Goal: Navigation & Orientation: Find specific page/section

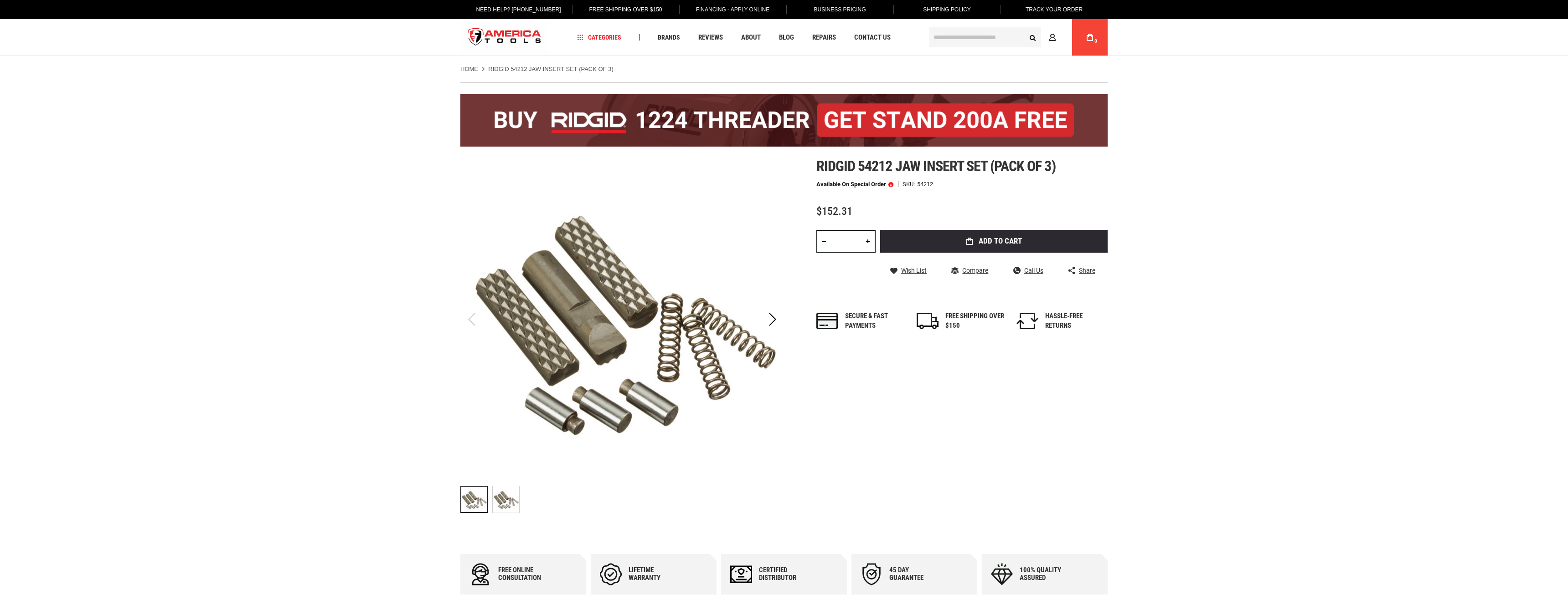
click at [476, 70] on link "Home" at bounding box center [469, 69] width 18 height 8
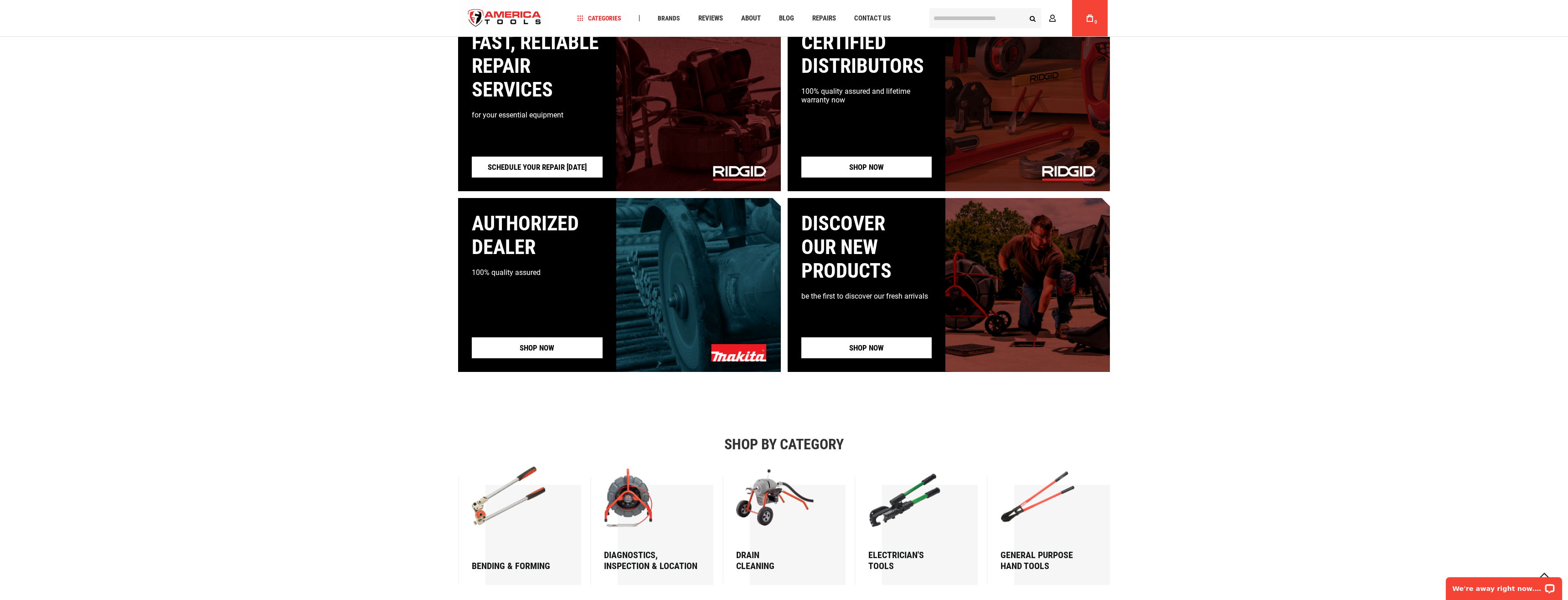
scroll to position [1524, 0]
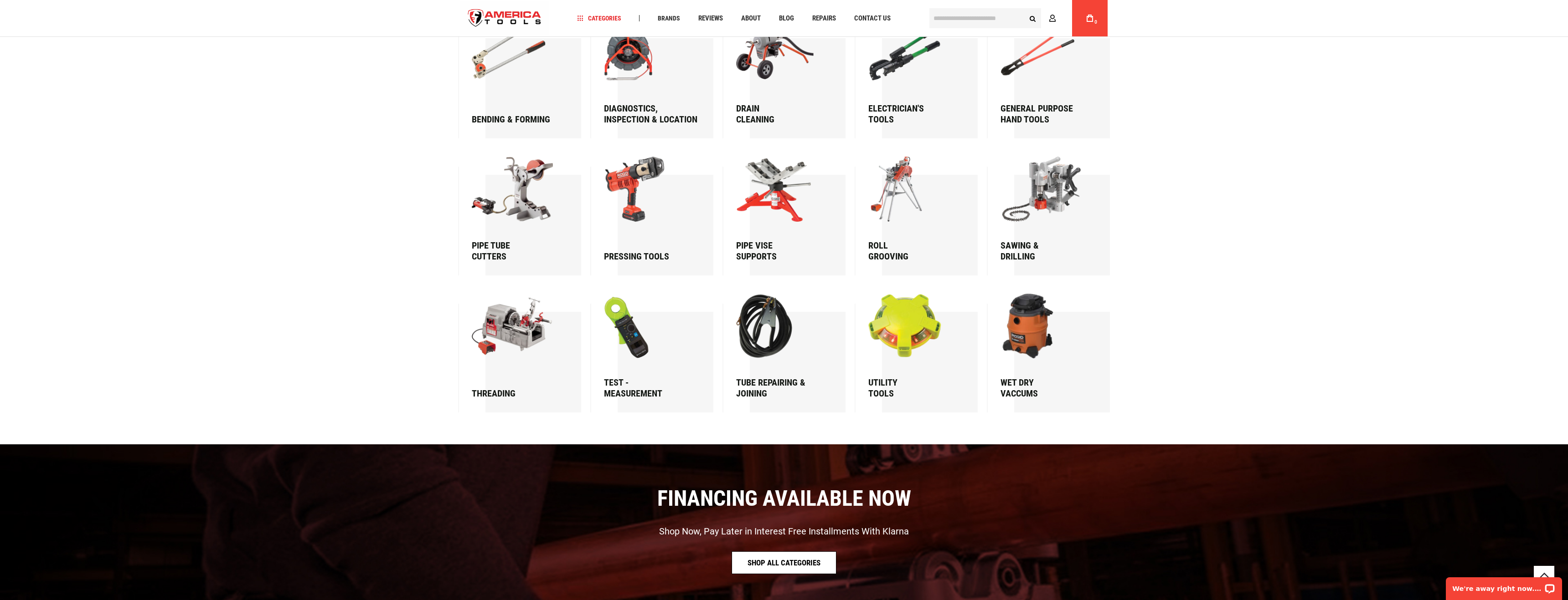
click at [1283, 258] on div "Shop by category Bending & forming Diagnostics, Inspection & Location Drain Cle…" at bounding box center [784, 201] width 1568 height 424
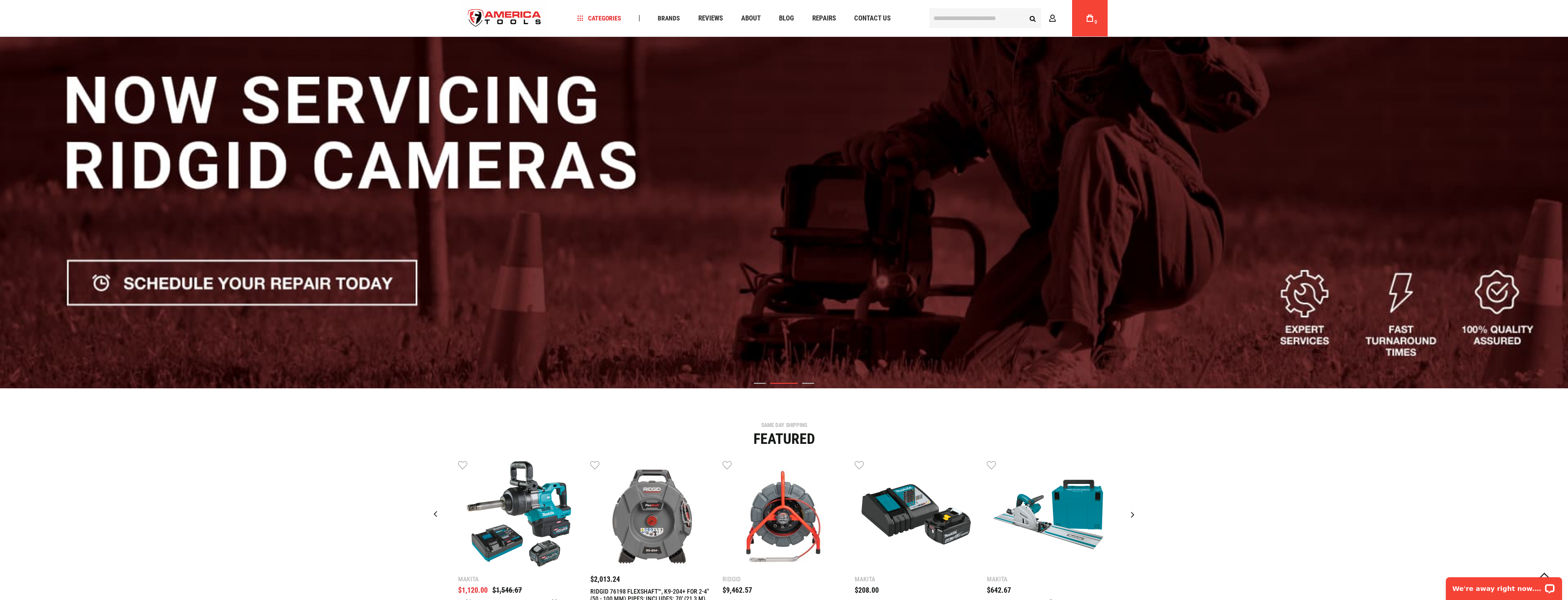
scroll to position [0, 0]
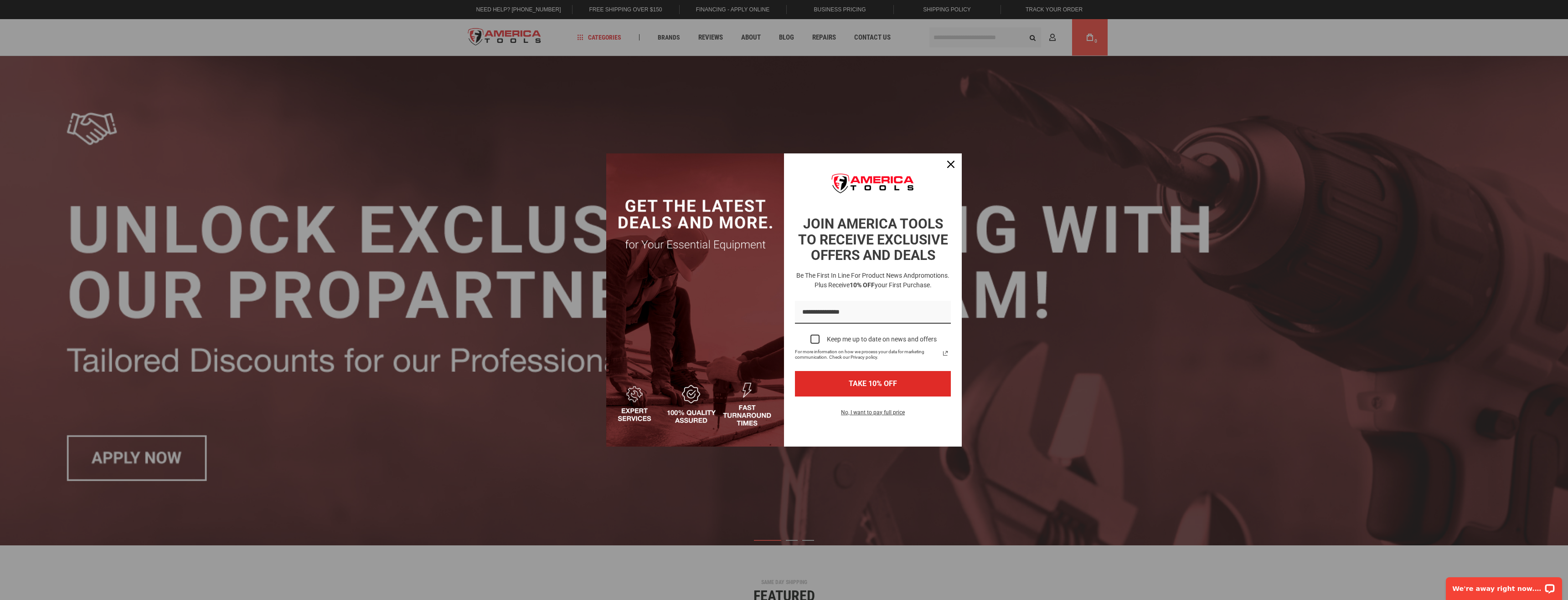
click at [558, 45] on div "Marketing offer form" at bounding box center [784, 300] width 1568 height 600
click at [952, 163] on icon "close icon" at bounding box center [950, 164] width 7 height 7
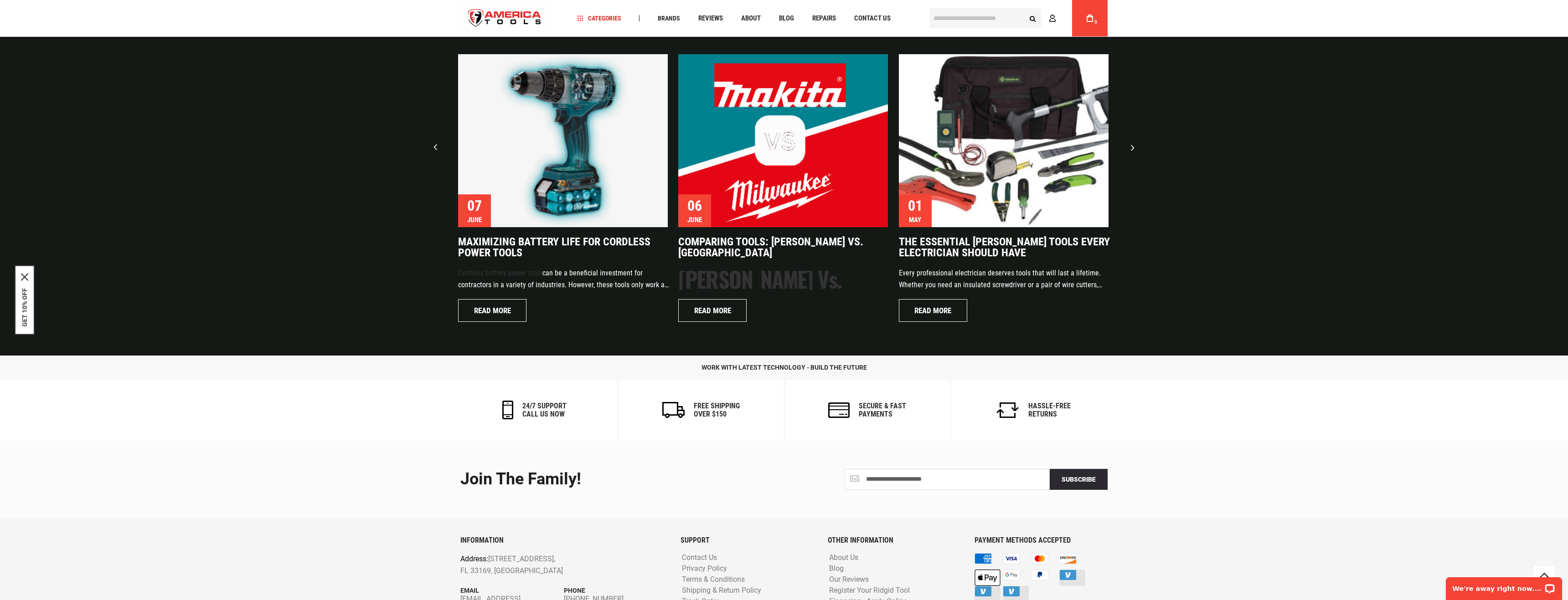
scroll to position [2232, 0]
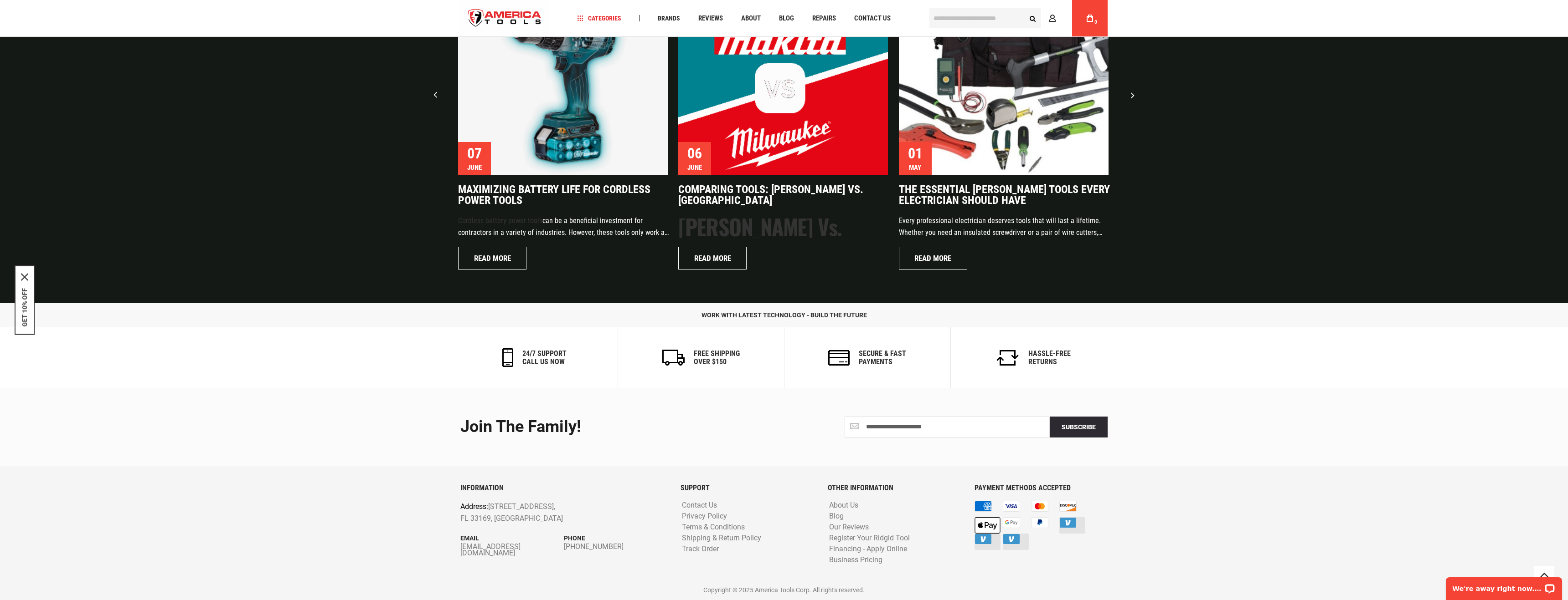
click at [1114, 439] on div "**********" at bounding box center [784, 427] width 661 height 78
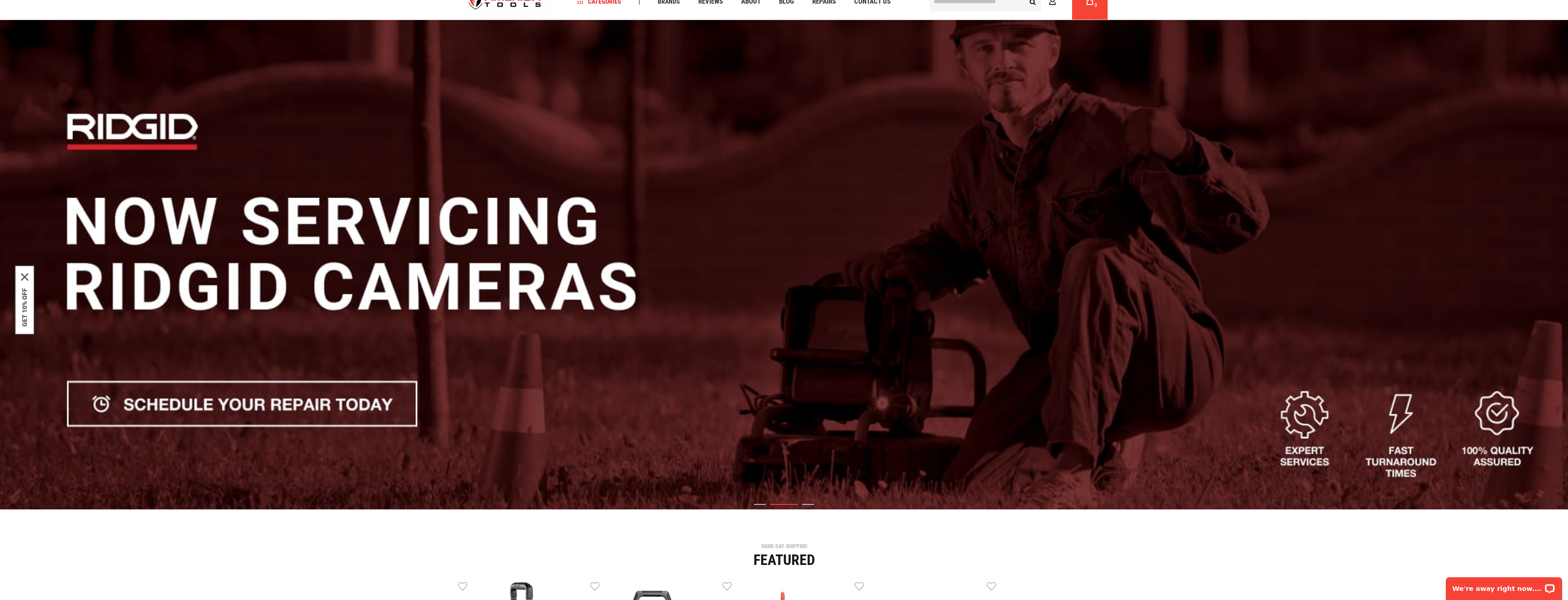
scroll to position [0, 0]
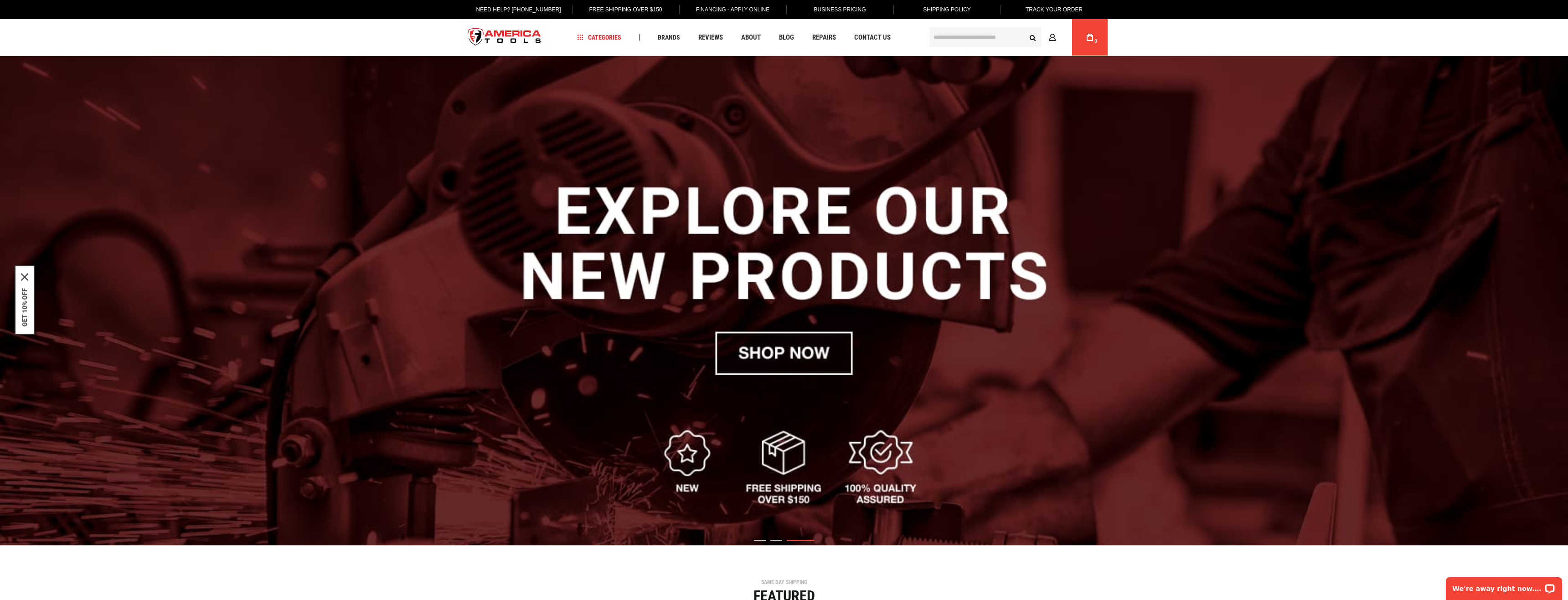
click at [506, 35] on img "store logo" at bounding box center [505, 38] width 89 height 34
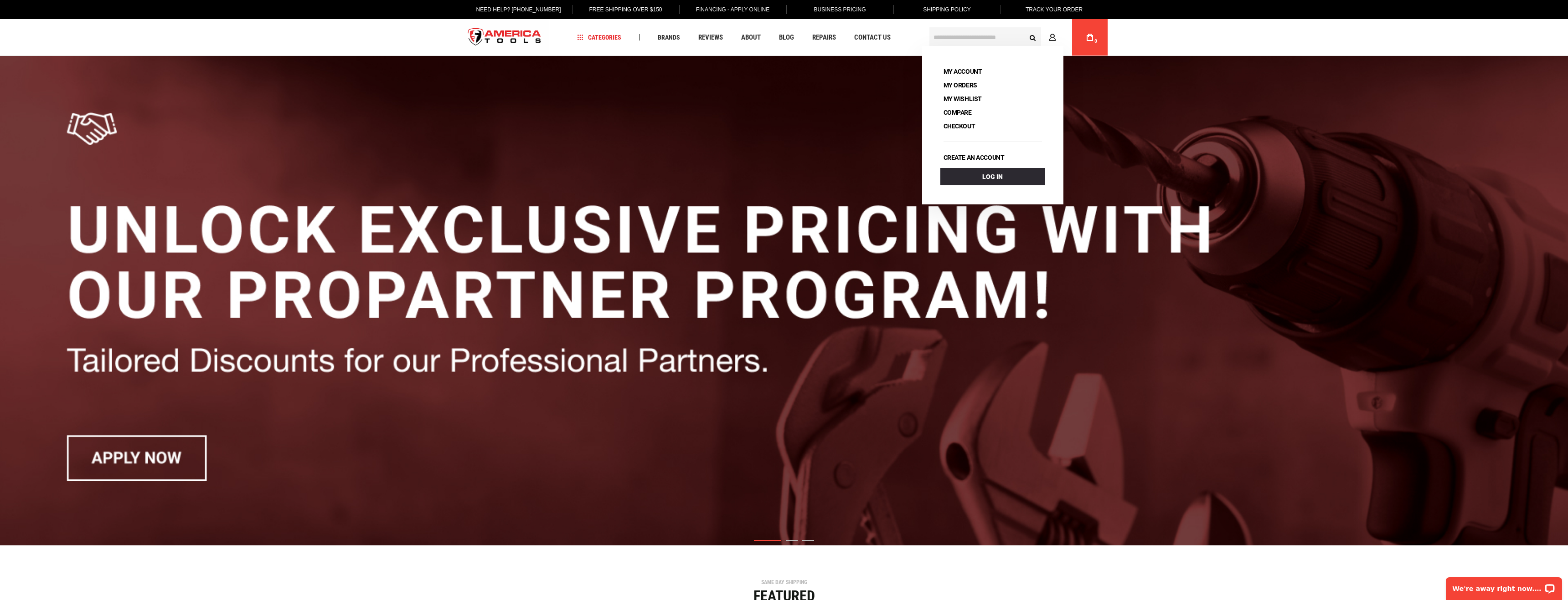
click at [1323, 38] on div "Language English Español Need Help? [PHONE_NUMBER] Free Shipping Over $150 Fina…" at bounding box center [784, 28] width 1568 height 56
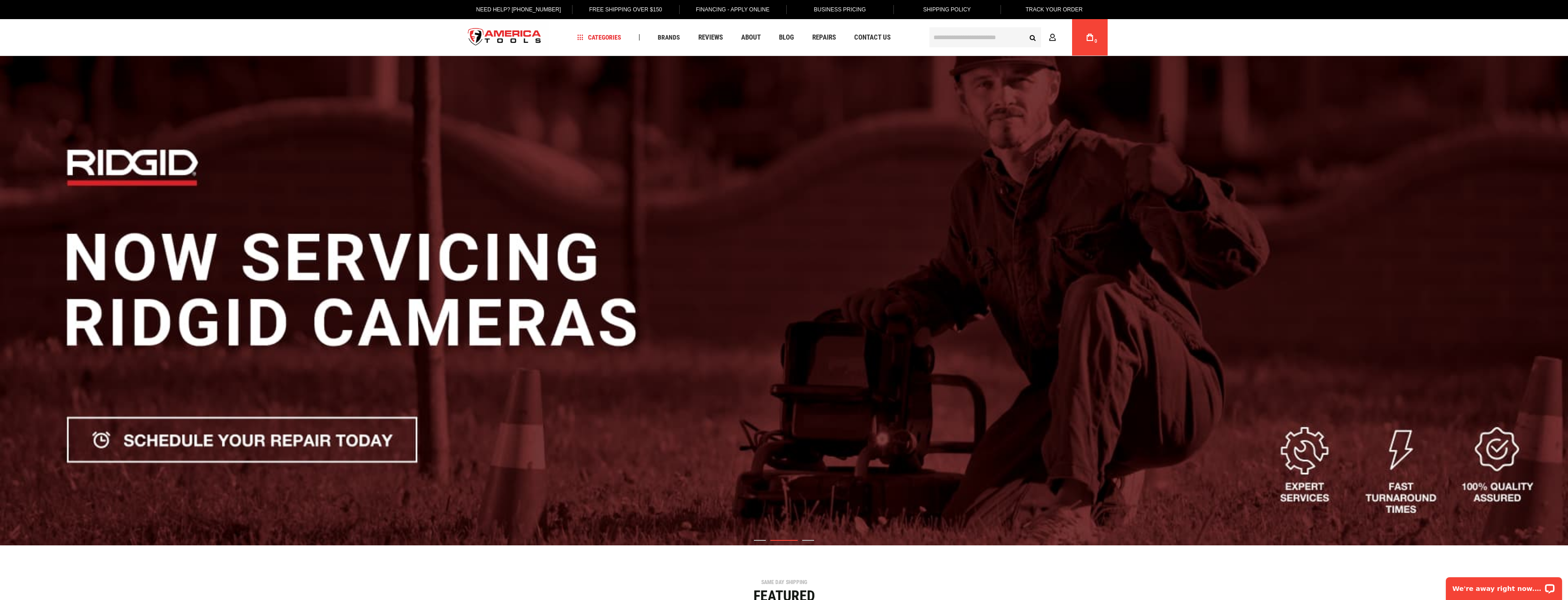
click at [1169, 38] on div "Language English Español Need Help? [PHONE_NUMBER] Free Shipping Over $150 Fina…" at bounding box center [784, 28] width 1568 height 56
drag, startPoint x: 153, startPoint y: 27, endPoint x: 128, endPoint y: 25, distance: 25.1
click at [153, 27] on div "Language English Español Need Help? [PHONE_NUMBER] Free Shipping Over $150 Fina…" at bounding box center [784, 28] width 1568 height 56
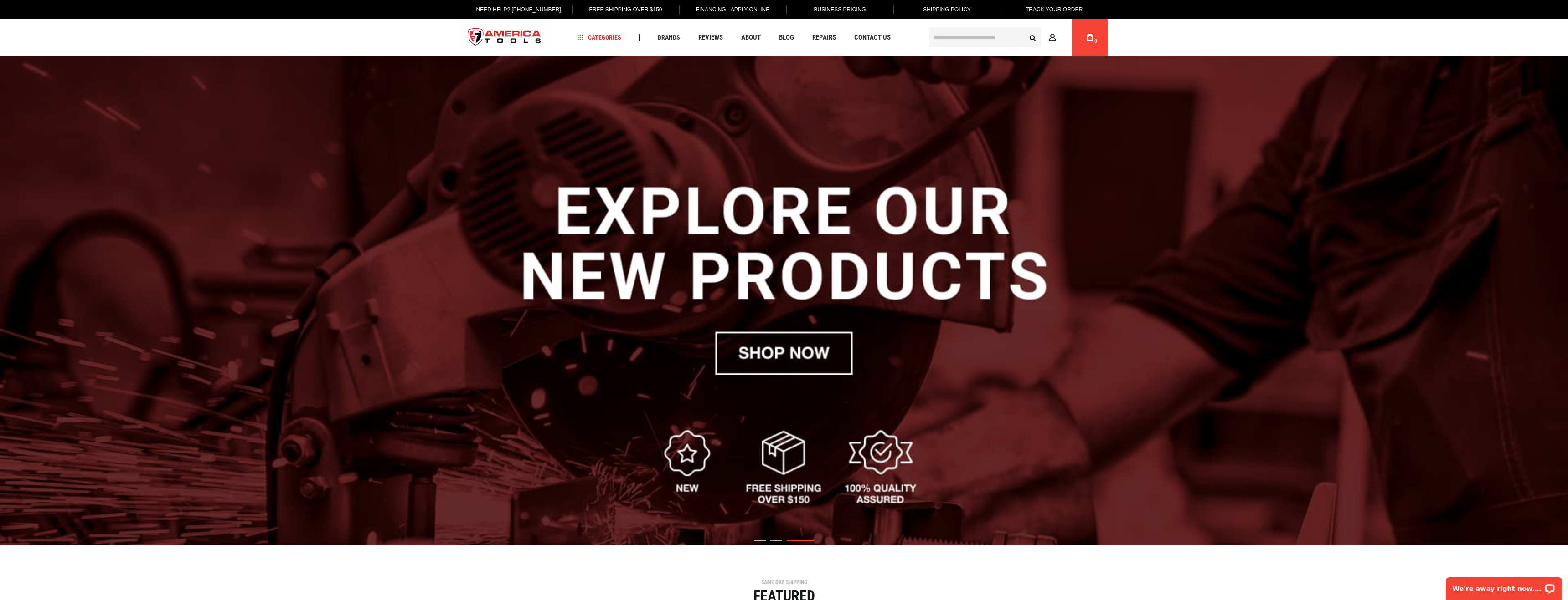
click at [220, 32] on div "Language English Español Need Help? [PHONE_NUMBER] Free Shipping Over $150 Fina…" at bounding box center [784, 28] width 1568 height 56
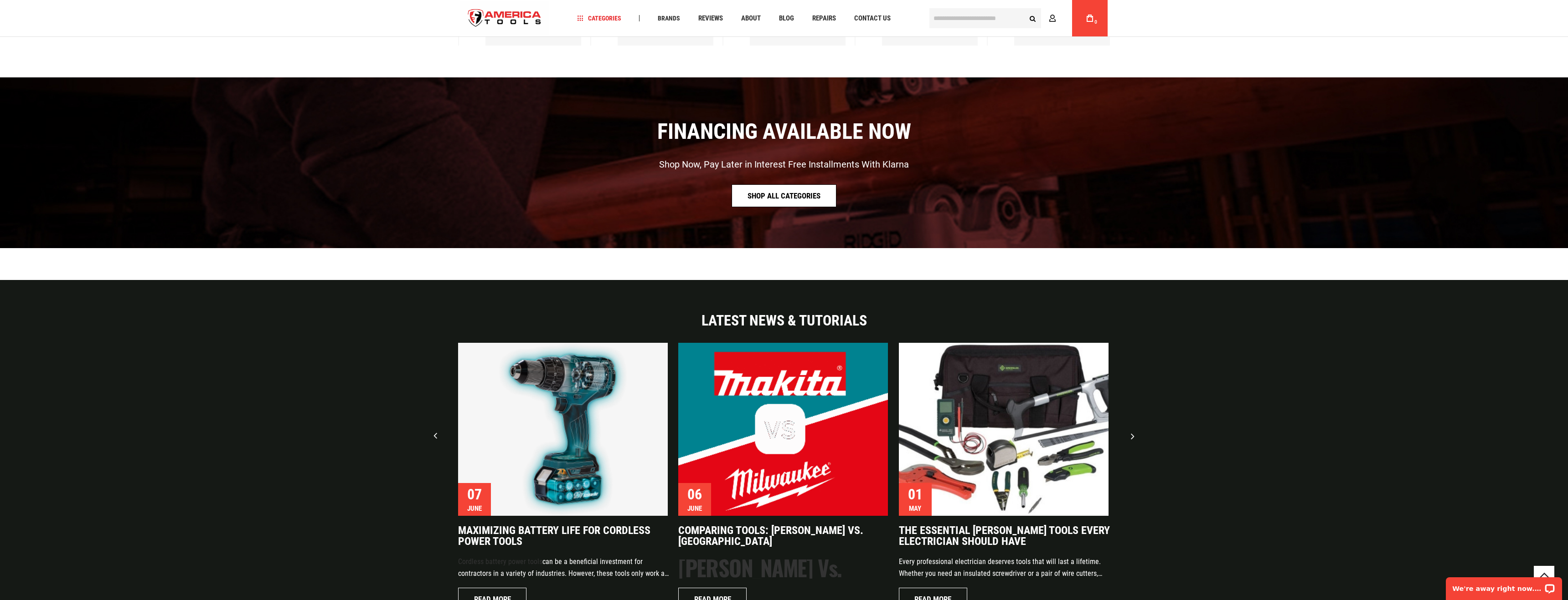
scroll to position [2232, 0]
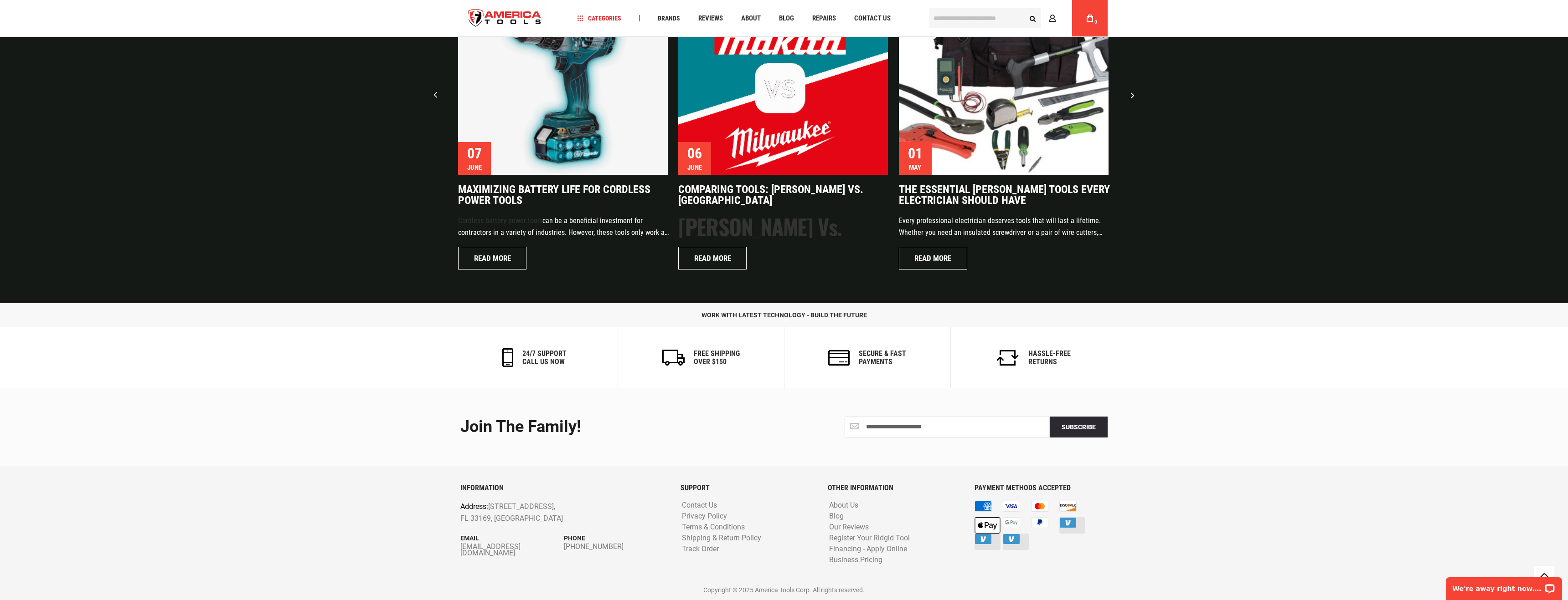
click at [1114, 425] on div "**********" at bounding box center [784, 427] width 661 height 78
click at [1195, 313] on p "work with latest technology - build the future" at bounding box center [784, 314] width 1568 height 10
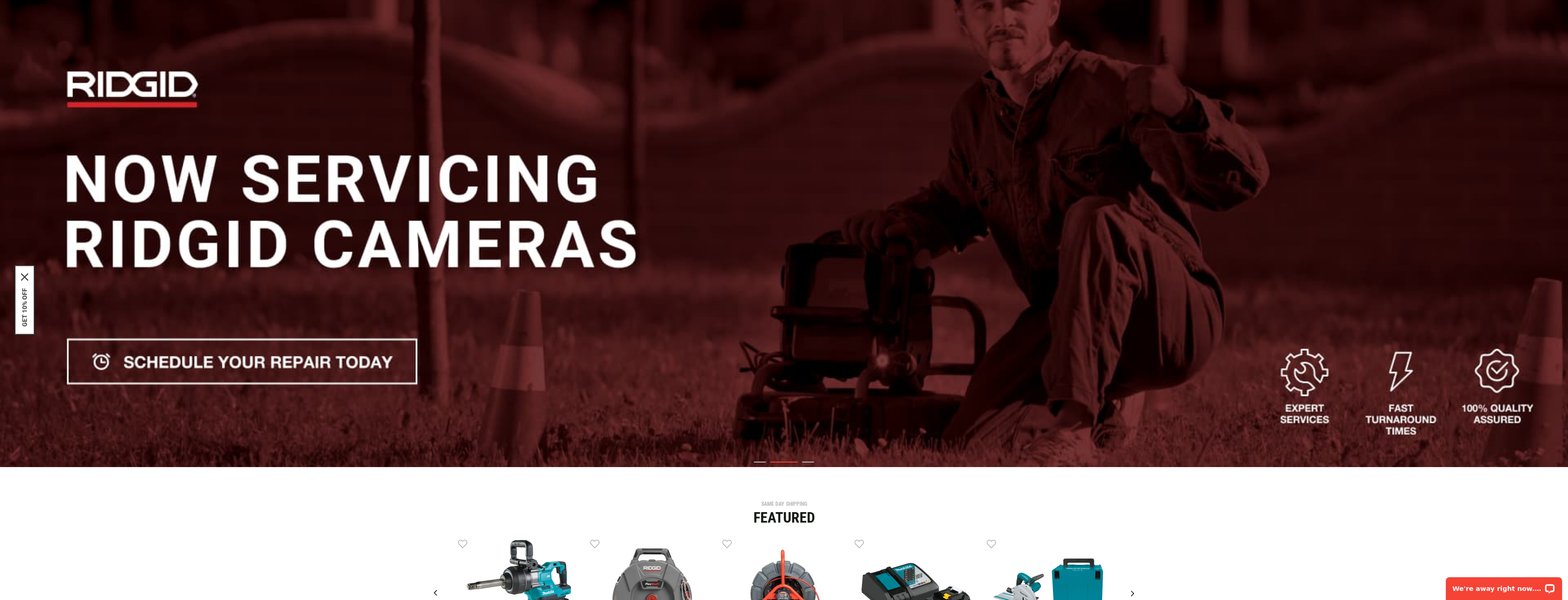
scroll to position [0, 0]
